Goal: Information Seeking & Learning: Find specific page/section

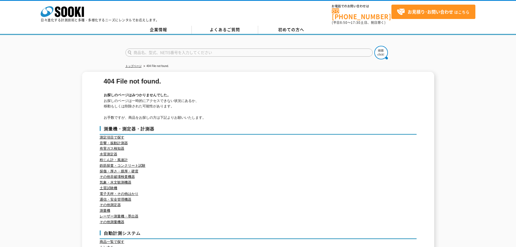
click at [199, 49] on input "text" at bounding box center [248, 53] width 247 height 8
type input "ctc"
click at [390, 49] on form "ctc" at bounding box center [258, 53] width 266 height 15
click at [384, 50] on img at bounding box center [382, 53] width 14 height 14
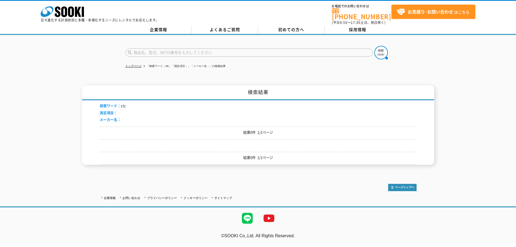
click at [260, 130] on p "結果0件 1/1ページ" at bounding box center [258, 133] width 317 height 6
click at [199, 49] on input "text" at bounding box center [248, 53] width 247 height 8
type input "ametek"
click at [375, 46] on button at bounding box center [382, 53] width 14 height 14
click at [379, 49] on img at bounding box center [382, 53] width 14 height 14
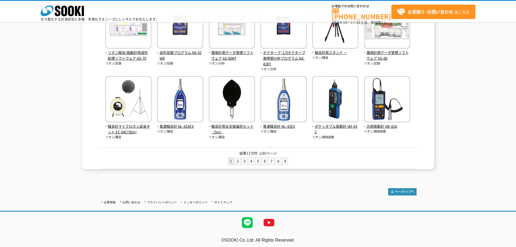
scroll to position [205, 0]
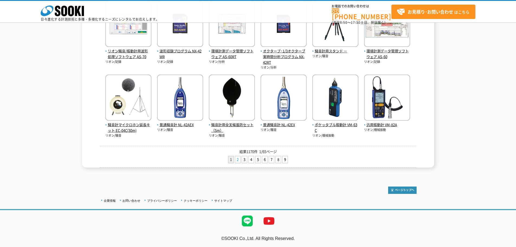
click at [238, 161] on link "2" at bounding box center [237, 159] width 5 height 7
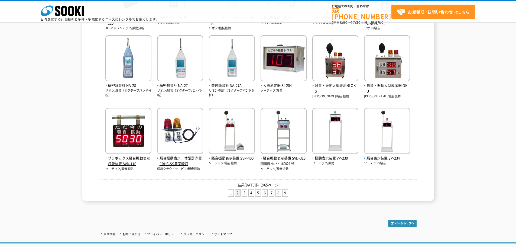
scroll to position [199, 0]
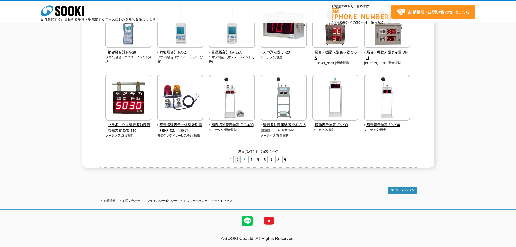
click at [242, 157] on link "3" at bounding box center [244, 159] width 5 height 7
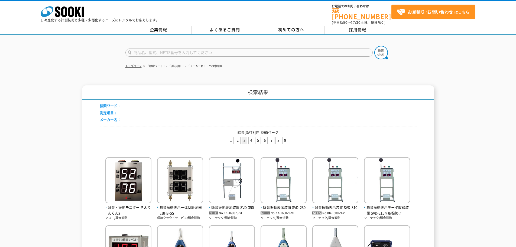
click at [175, 51] on input "text" at bounding box center [248, 53] width 247 height 8
type input "ITC"
click at [375, 46] on button at bounding box center [382, 53] width 14 height 14
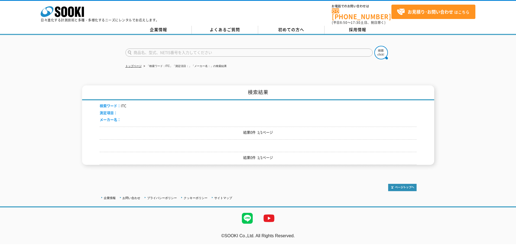
click at [163, 51] on input "text" at bounding box center [248, 53] width 247 height 8
type input "ametek"
click at [378, 49] on img at bounding box center [382, 53] width 14 height 14
click at [381, 51] on img at bounding box center [382, 53] width 14 height 14
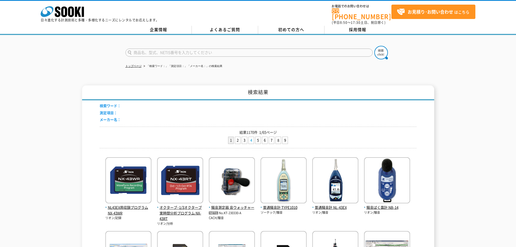
click at [251, 138] on link "4" at bounding box center [251, 140] width 5 height 7
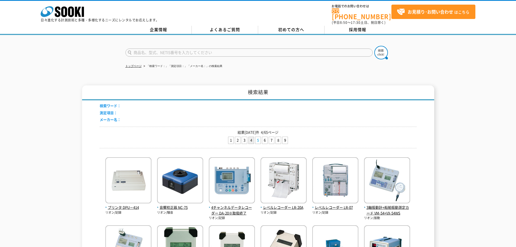
click at [258, 137] on link "5" at bounding box center [258, 140] width 5 height 7
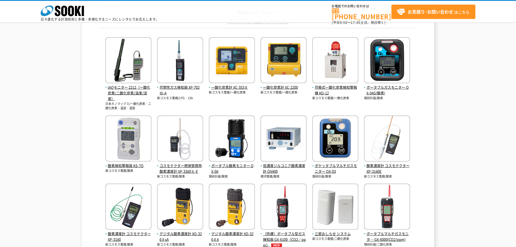
scroll to position [54, 0]
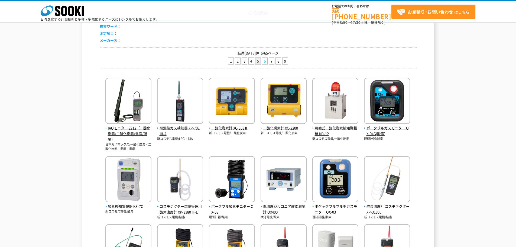
click at [264, 62] on link "6" at bounding box center [264, 61] width 5 height 7
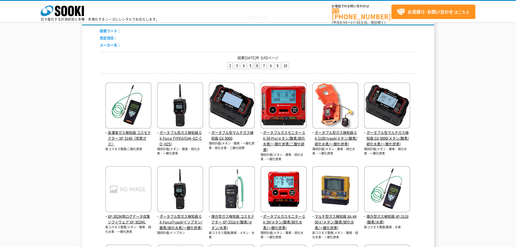
scroll to position [36, 0]
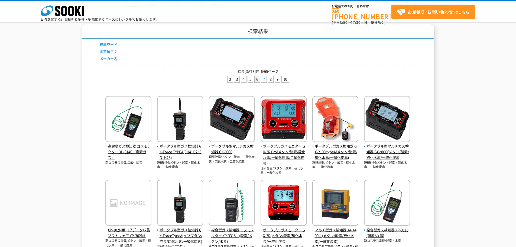
click at [264, 79] on link "7" at bounding box center [264, 79] width 5 height 7
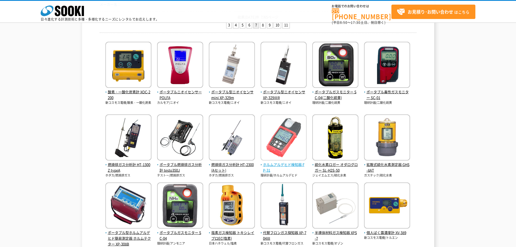
scroll to position [27, 0]
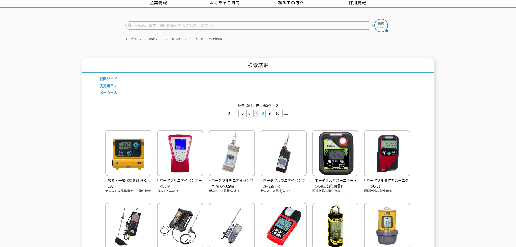
click at [263, 110] on link "8" at bounding box center [262, 113] width 5 height 7
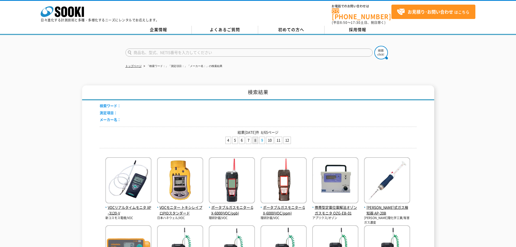
click at [263, 137] on link "9" at bounding box center [262, 140] width 5 height 7
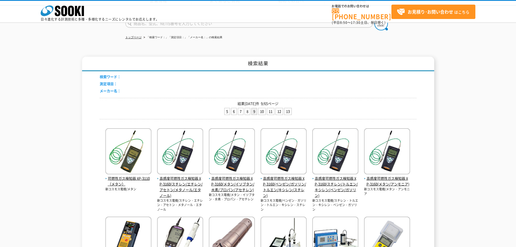
scroll to position [3, 0]
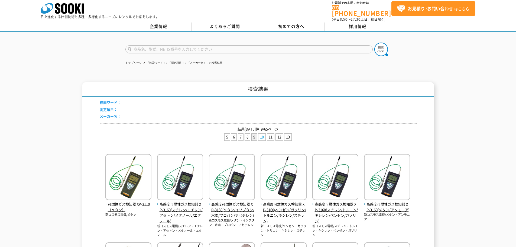
click at [260, 134] on link "10" at bounding box center [262, 137] width 7 height 7
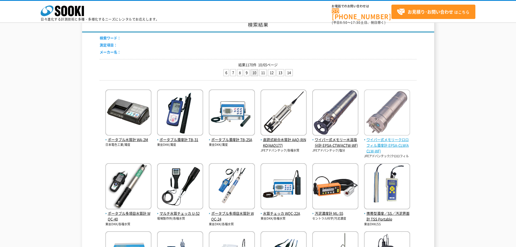
scroll to position [37, 0]
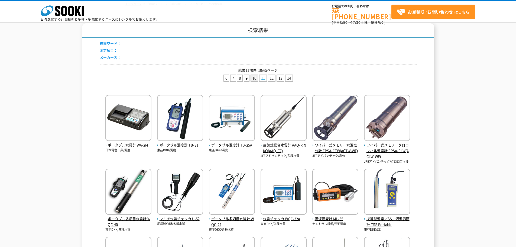
click at [265, 78] on link "11" at bounding box center [263, 78] width 7 height 7
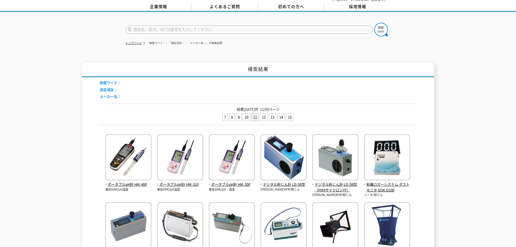
scroll to position [18, 0]
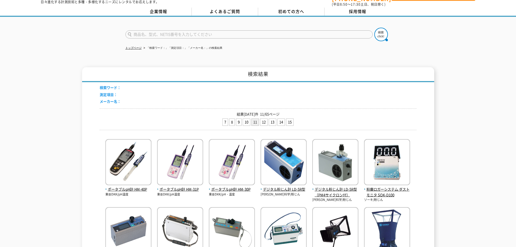
click at [199, 28] on form at bounding box center [258, 35] width 266 height 15
click at [201, 31] on input "text" at bounding box center [248, 34] width 247 height 8
type input "温度キャリブレータ"
click at [387, 29] on img at bounding box center [382, 35] width 14 height 14
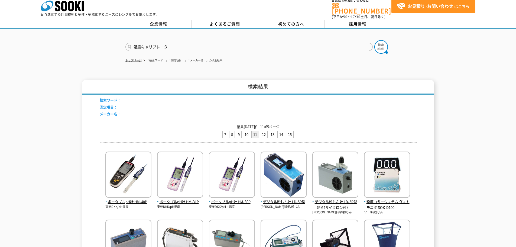
scroll to position [0, 0]
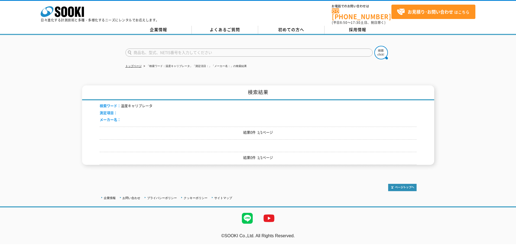
click at [224, 49] on input "text" at bounding box center [248, 53] width 247 height 8
type input "商品名、型式、NETIS番号を入力してください"
click at [233, 26] on link "よくあるご質問" at bounding box center [225, 30] width 66 height 8
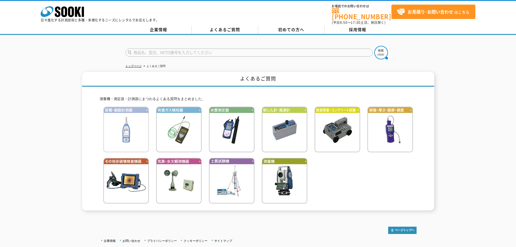
click at [133, 137] on img at bounding box center [126, 130] width 46 height 46
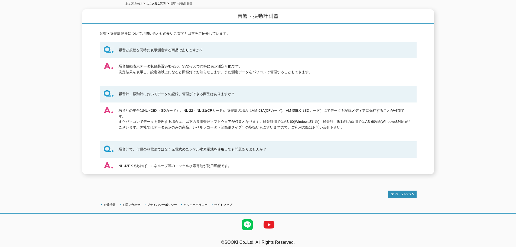
scroll to position [64, 0]
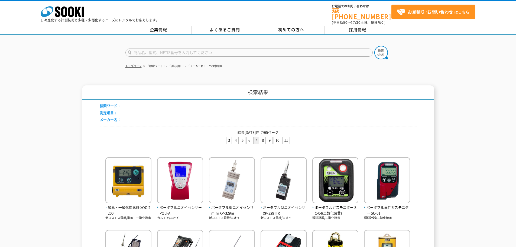
scroll to position [27, 0]
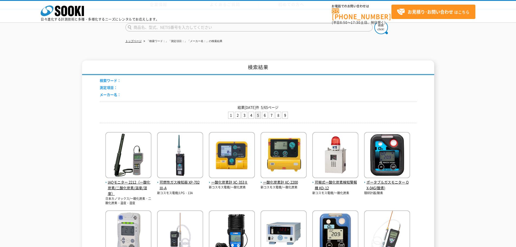
scroll to position [54, 0]
